Goal: Task Accomplishment & Management: Manage account settings

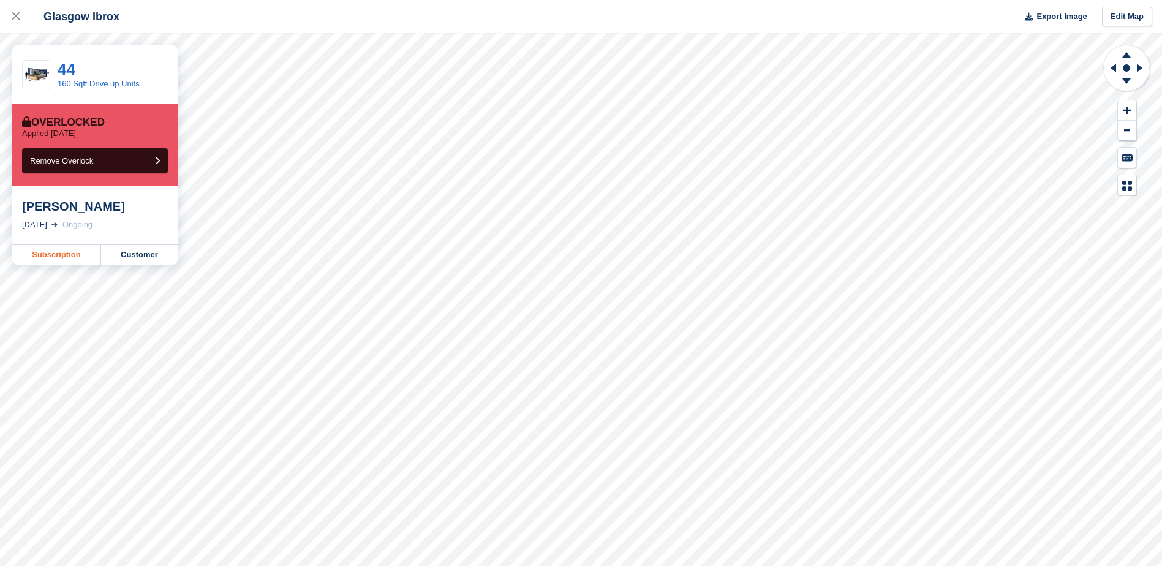
click at [55, 254] on link "Subscription" at bounding box center [56, 255] width 89 height 20
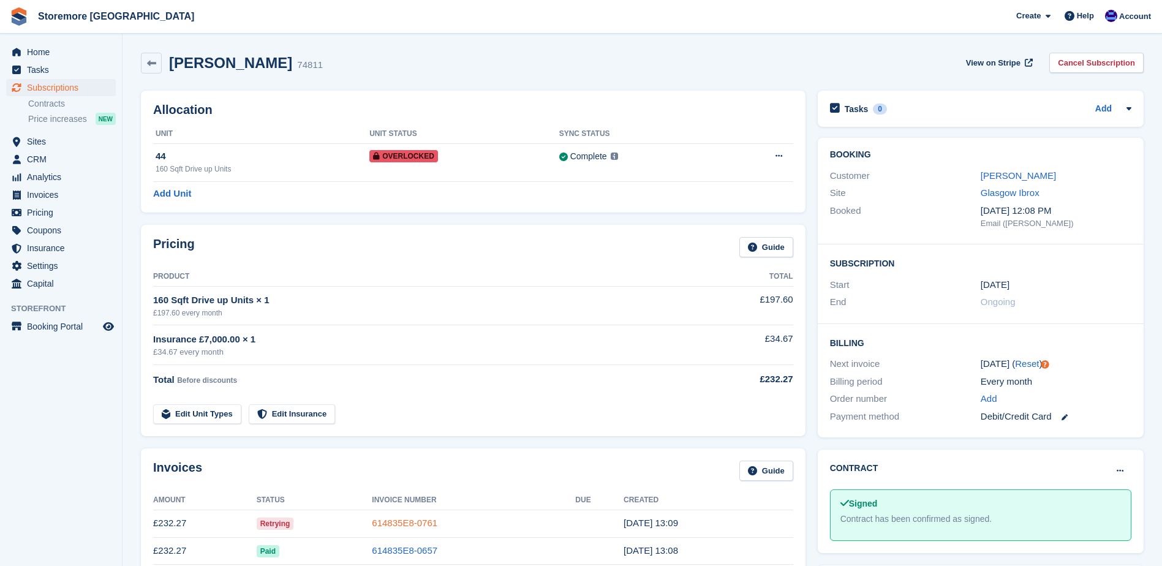
click at [407, 527] on link "614835E8-0761" at bounding box center [405, 523] width 66 height 10
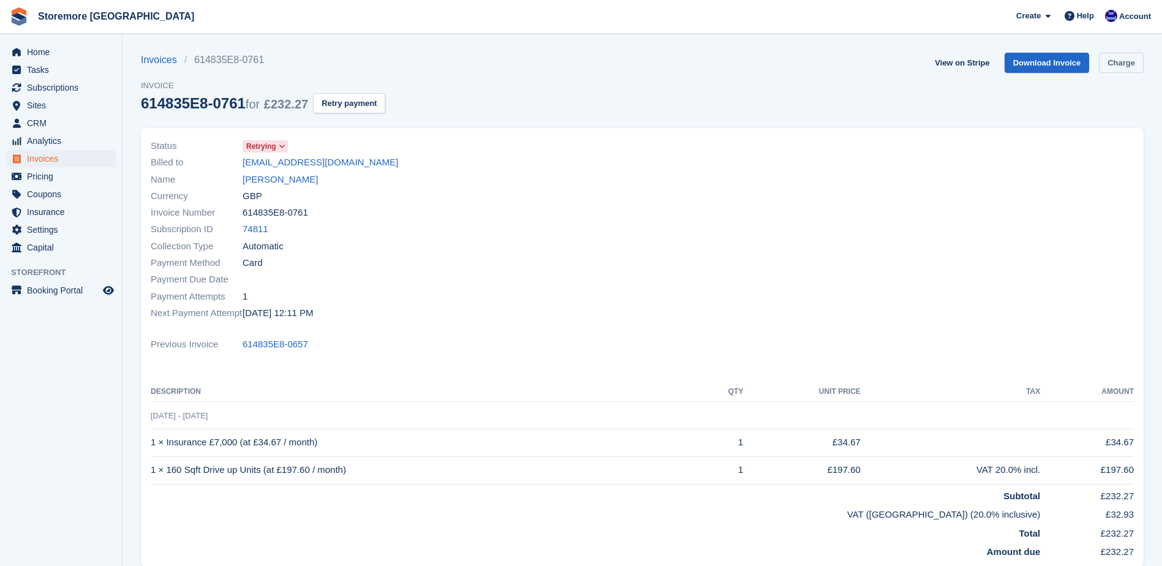
click at [1128, 68] on link "Charge" at bounding box center [1121, 63] width 45 height 20
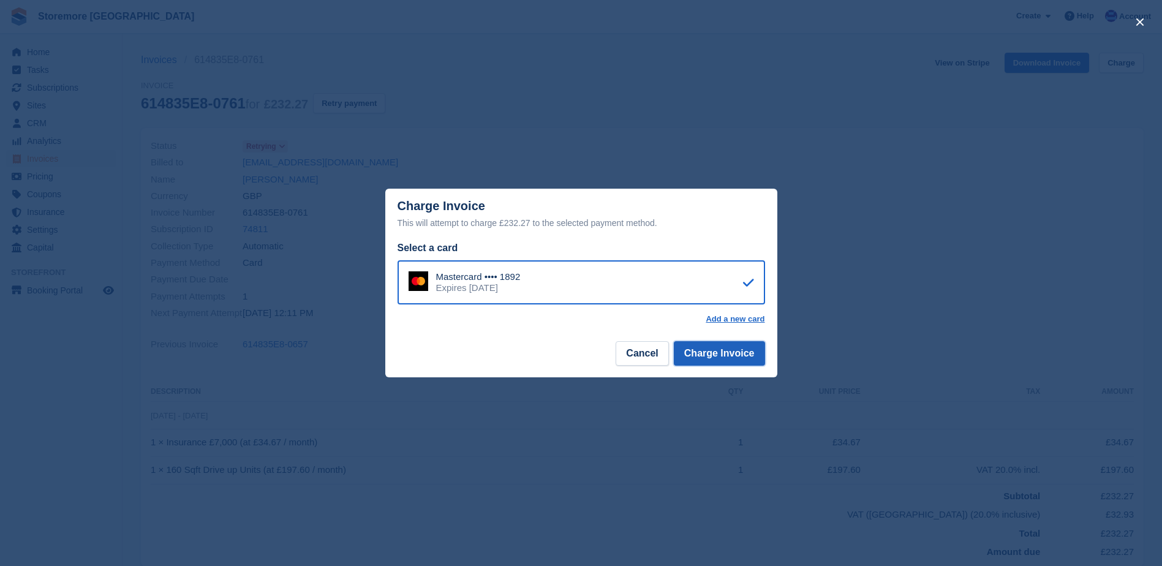
click at [734, 358] on button "Charge Invoice" at bounding box center [719, 353] width 91 height 25
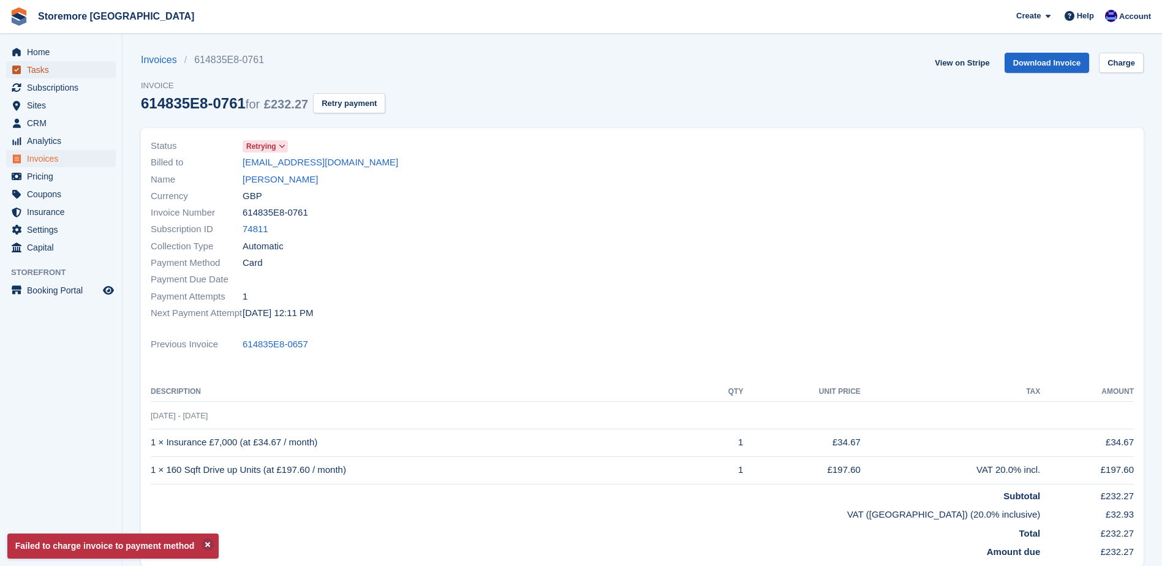
click at [41, 66] on span "Tasks" at bounding box center [64, 69] width 74 height 17
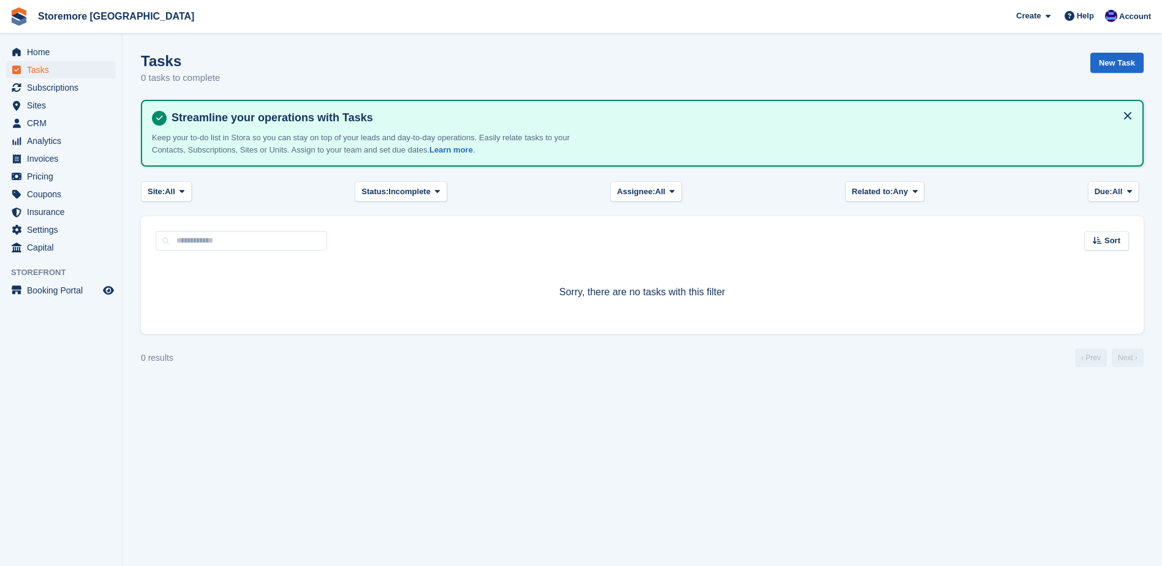
click at [44, 42] on div "Home Tasks Subscriptions Subscriptions Subscriptions Contracts Price increases …" at bounding box center [61, 148] width 122 height 218
click at [42, 48] on span "Home" at bounding box center [64, 52] width 74 height 17
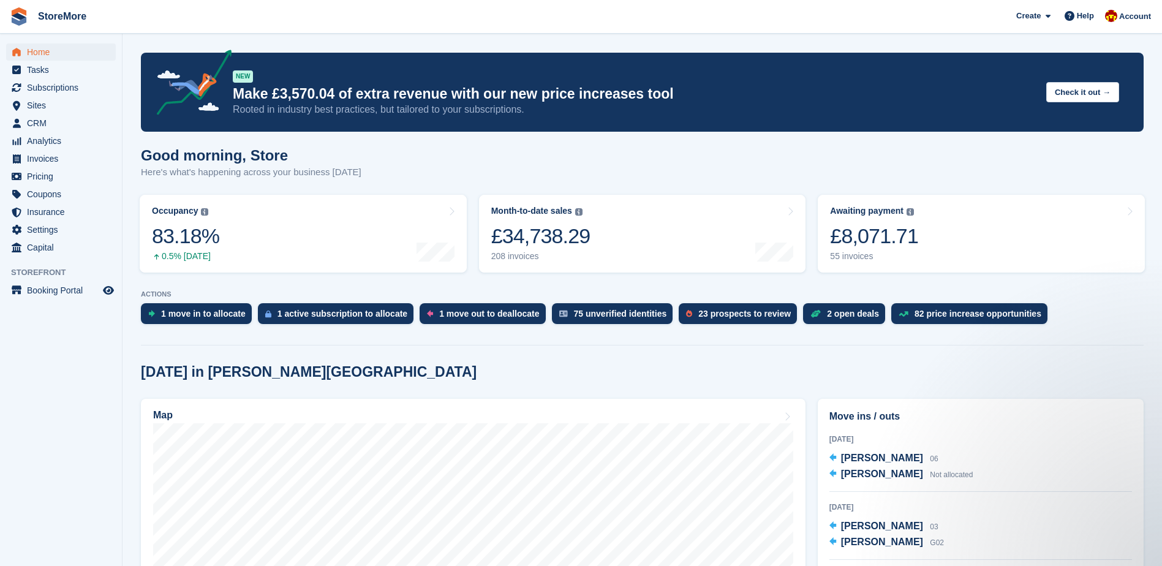
scroll to position [123, 0]
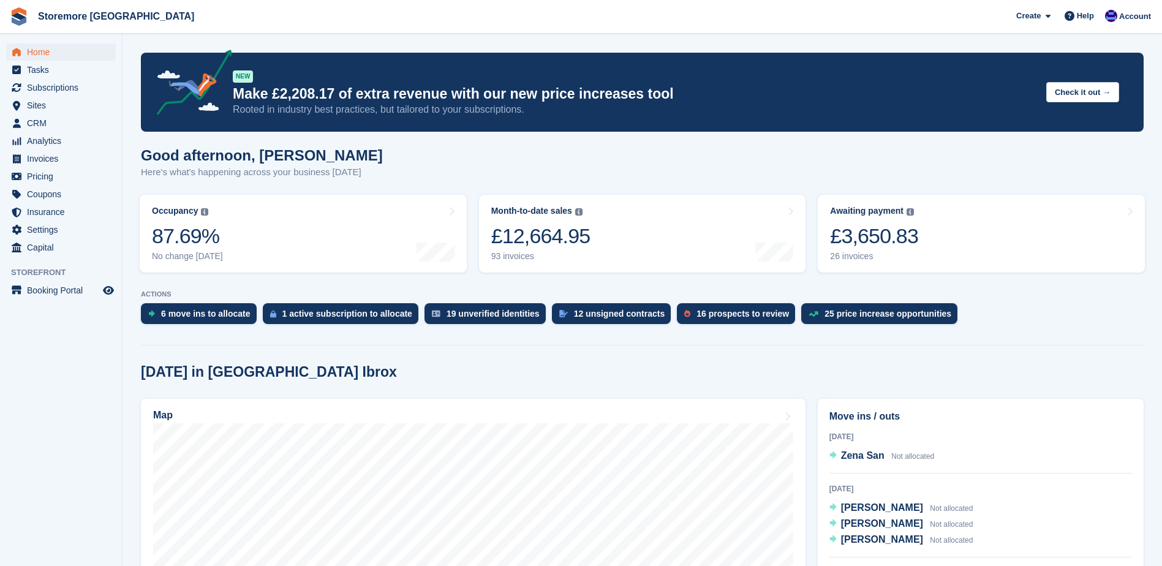
scroll to position [184, 0]
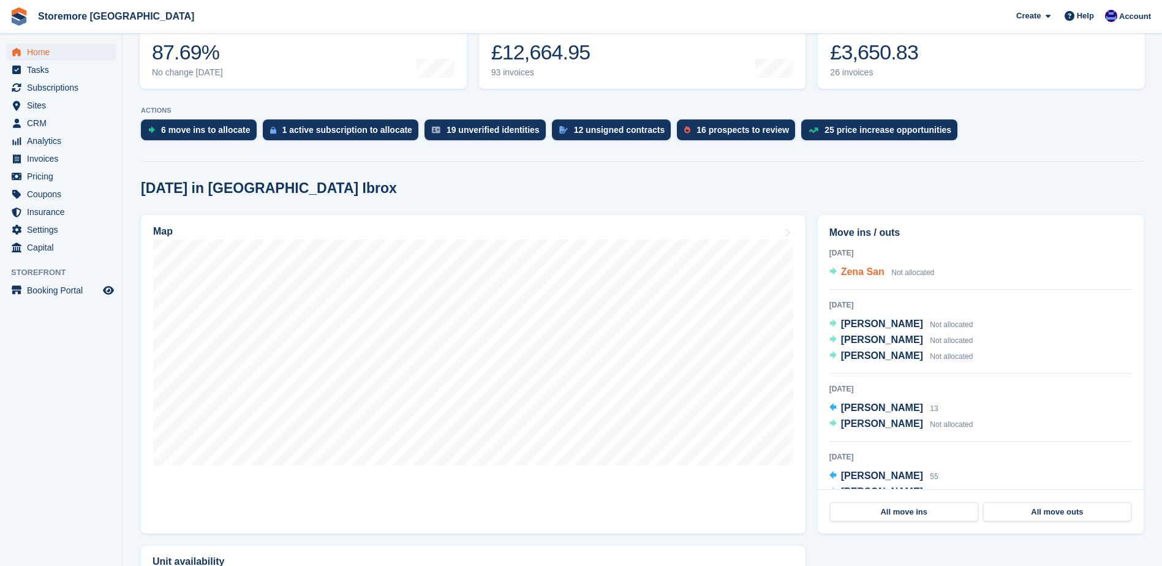
click at [848, 273] on span "Zena San" at bounding box center [863, 272] width 44 height 10
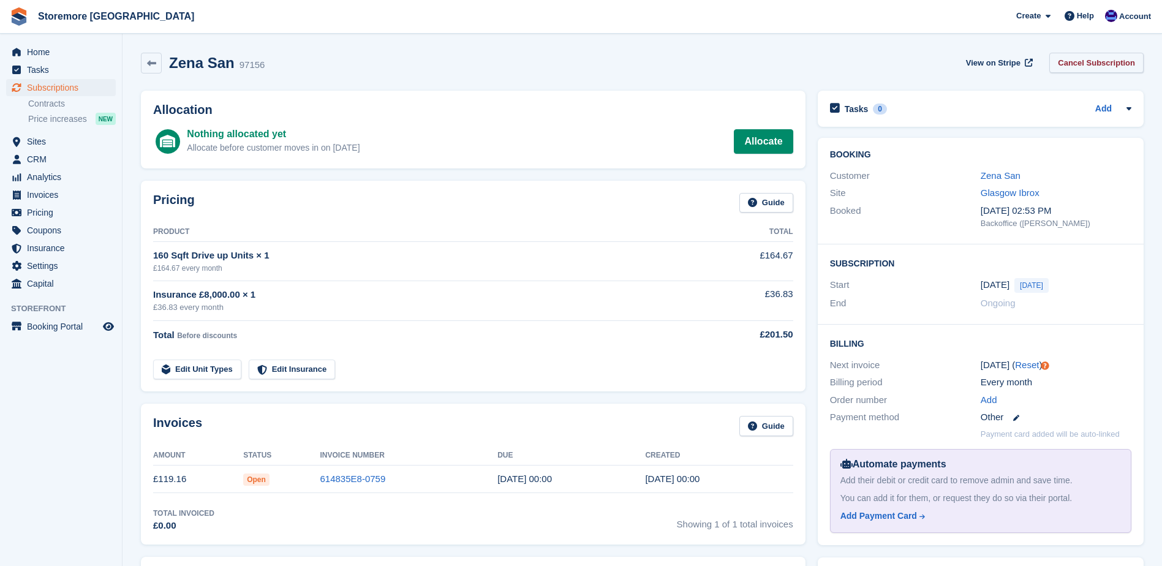
click at [1068, 66] on link "Cancel Subscription" at bounding box center [1097, 63] width 94 height 20
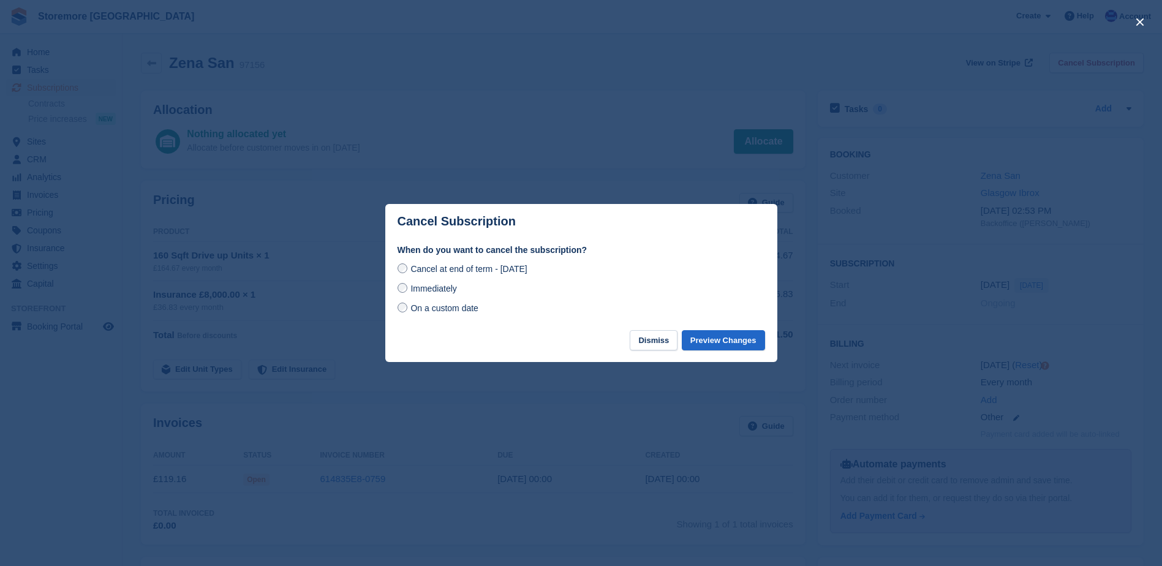
click at [408, 289] on label "Immediately" at bounding box center [427, 288] width 59 height 13
click at [745, 341] on button "Preview Changes" at bounding box center [723, 340] width 83 height 20
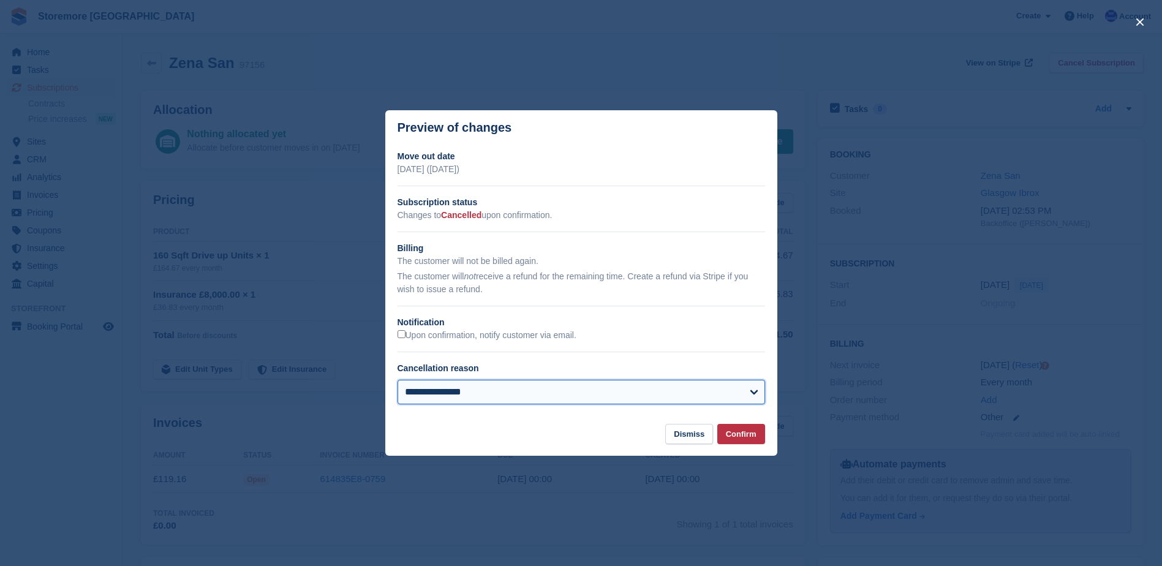
click at [750, 384] on select "**********" at bounding box center [582, 392] width 368 height 25
select select "*******"
click at [398, 381] on select "**********" at bounding box center [582, 392] width 368 height 25
click at [753, 446] on footer "Dismiss Confirm" at bounding box center [581, 440] width 392 height 32
click at [754, 441] on button "Confirm" at bounding box center [742, 434] width 48 height 20
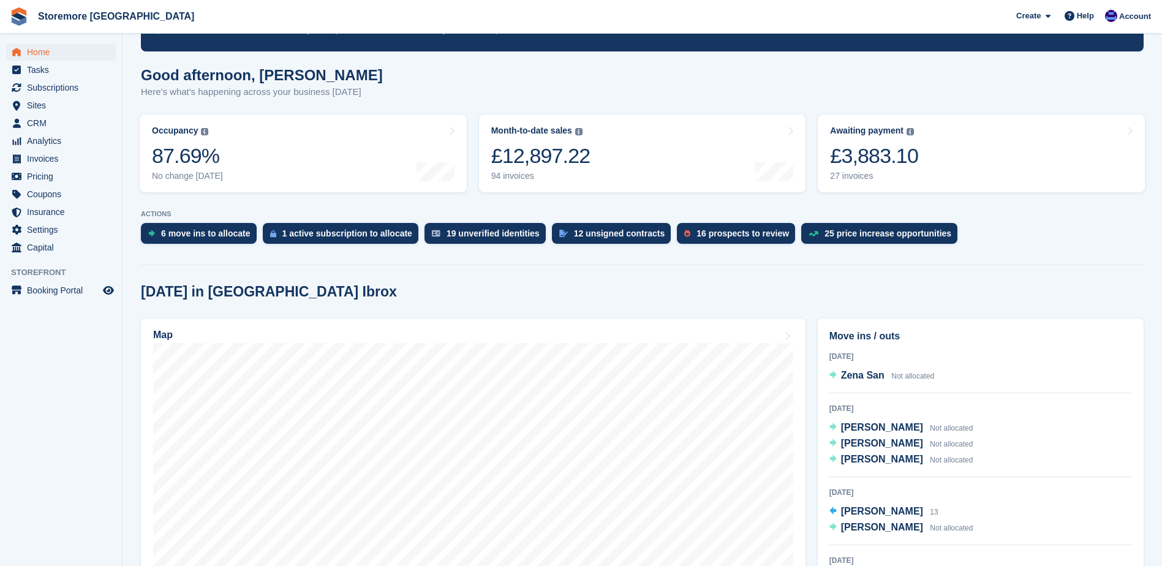
scroll to position [61, 0]
